Goal: Task Accomplishment & Management: Use online tool/utility

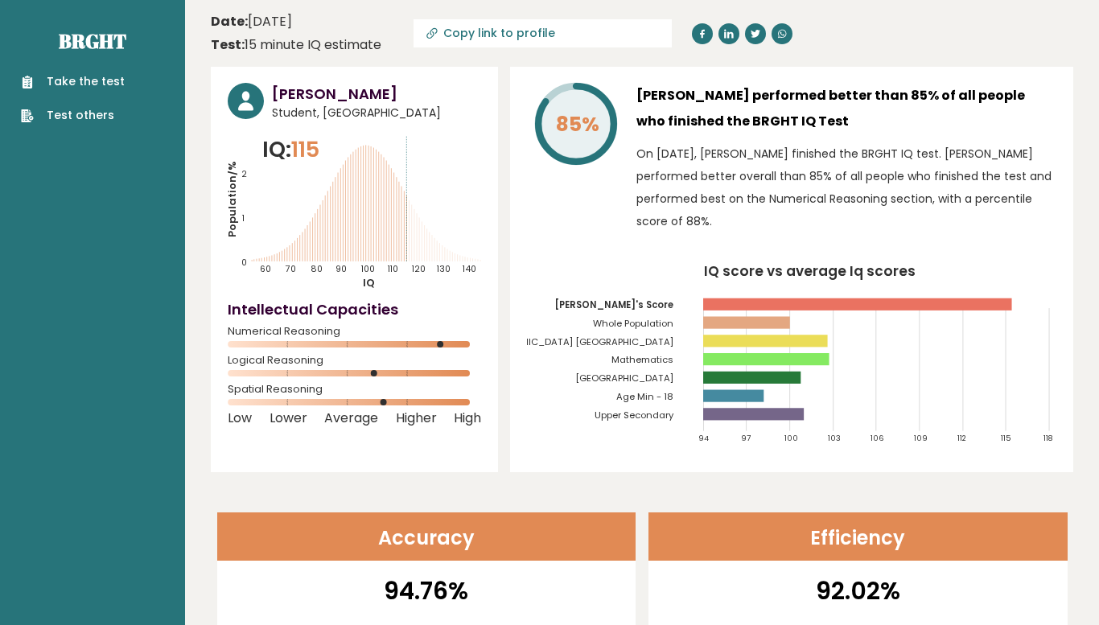
click at [80, 84] on link "Take the test" at bounding box center [73, 81] width 104 height 17
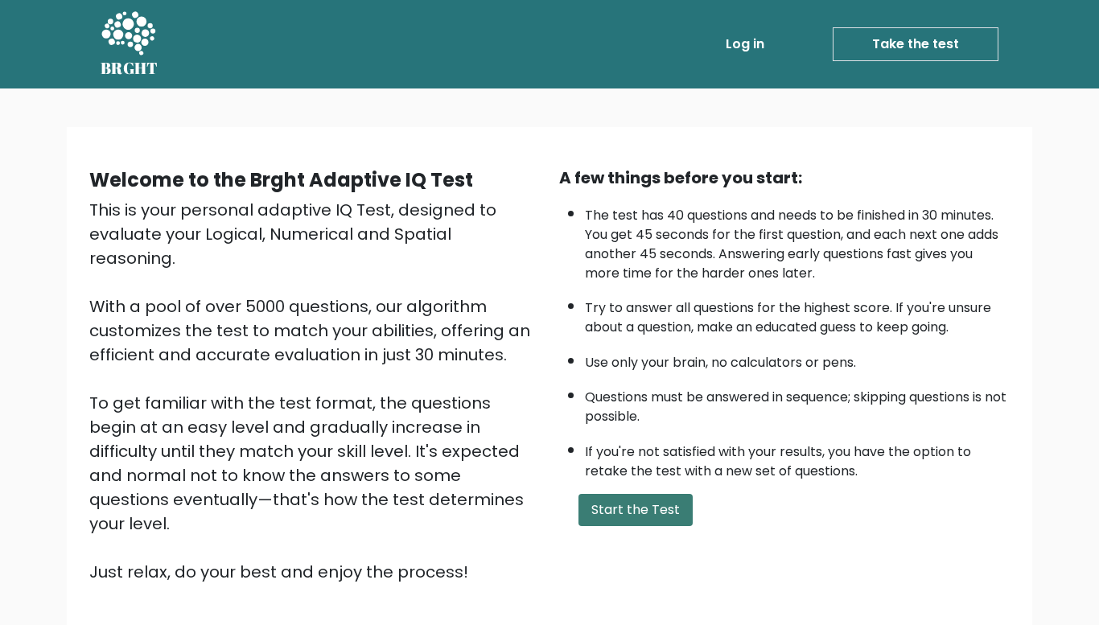
click at [617, 525] on button "Start the Test" at bounding box center [636, 510] width 114 height 32
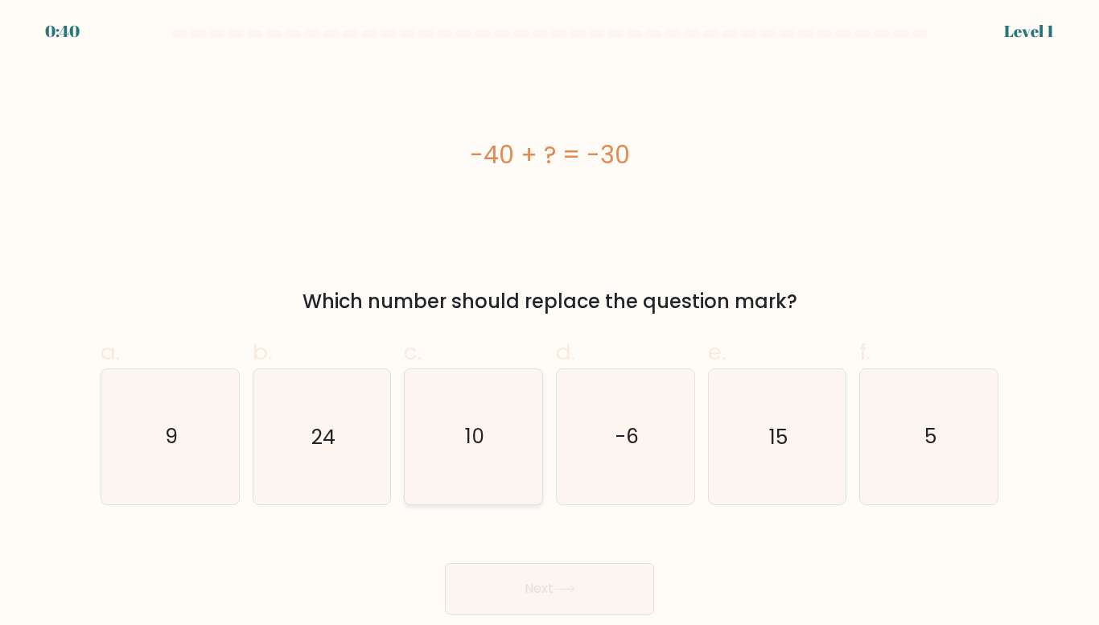
click at [468, 478] on icon "10" at bounding box center [473, 436] width 134 height 134
click at [550, 324] on input "c. 10" at bounding box center [550, 318] width 1 height 10
radio input "true"
click at [549, 601] on button "Next" at bounding box center [549, 589] width 209 height 52
